Goal: Task Accomplishment & Management: Use online tool/utility

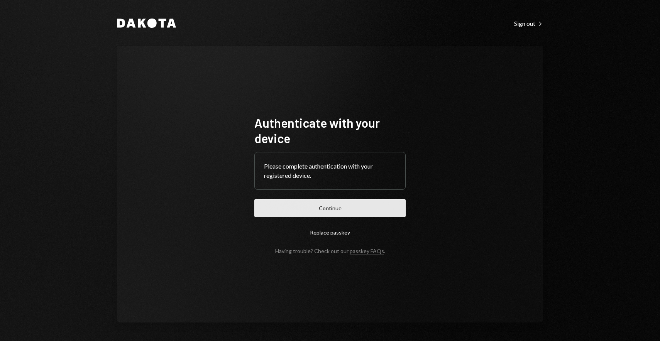
click at [329, 209] on button "Continue" at bounding box center [329, 208] width 151 height 18
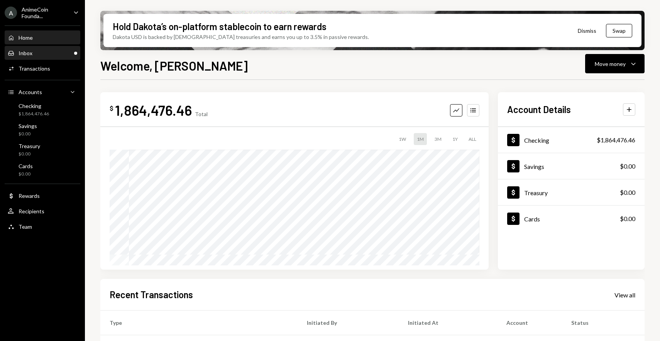
click at [50, 50] on div "Inbox Inbox" at bounding box center [42, 53] width 69 height 7
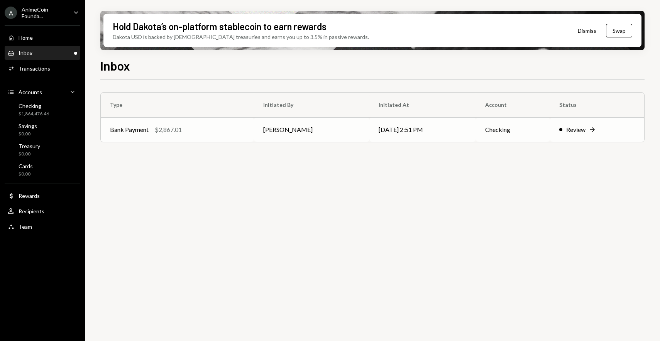
click at [254, 126] on td "Bank Payment $2,867.01" at bounding box center [177, 129] width 153 height 25
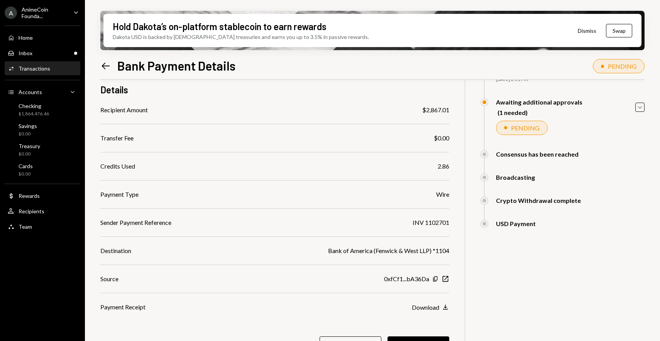
scroll to position [83, 0]
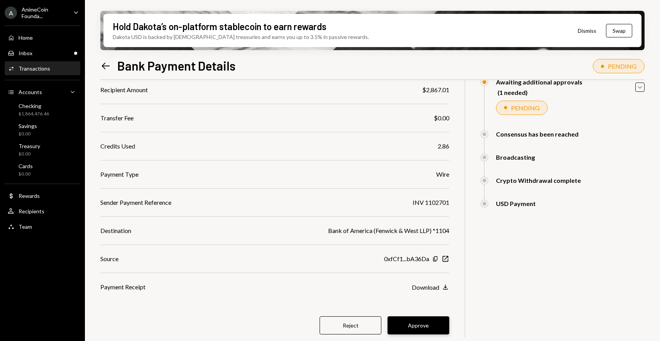
click at [420, 327] on button "Approve" at bounding box center [419, 326] width 62 height 18
